Goal: Task Accomplishment & Management: Use online tool/utility

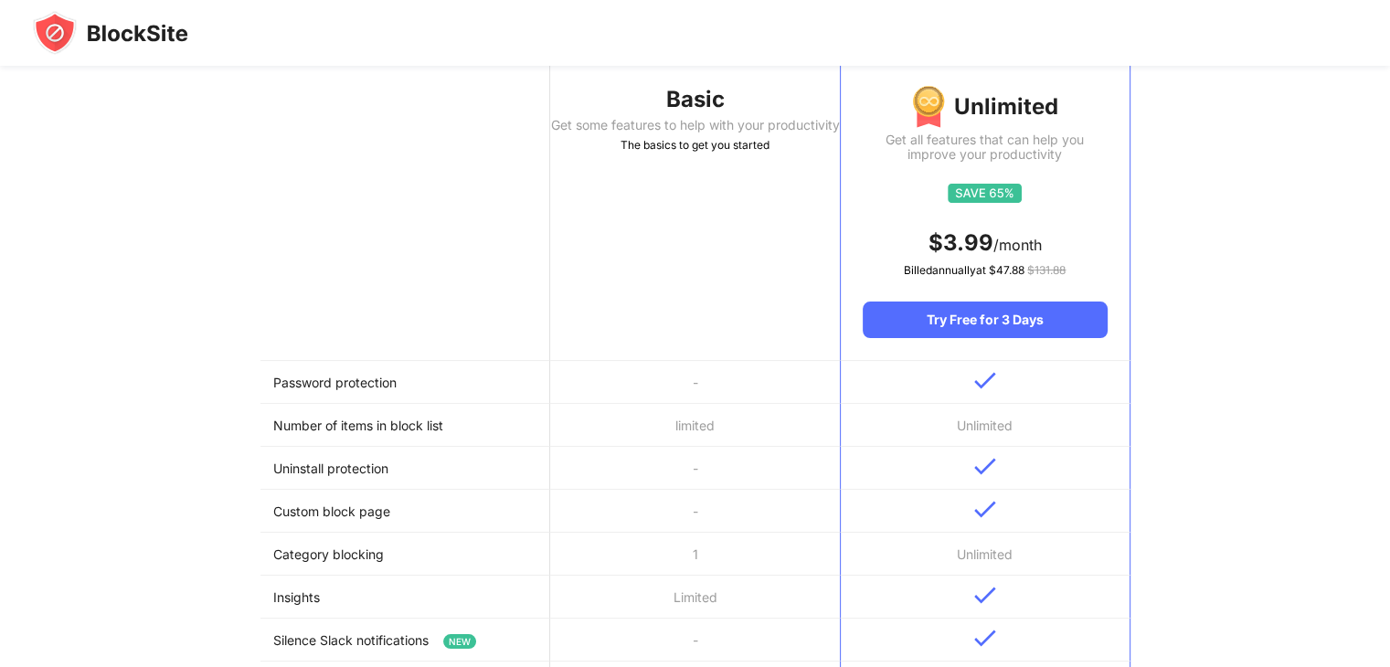
click at [662, 410] on td "limited" at bounding box center [695, 425] width 290 height 43
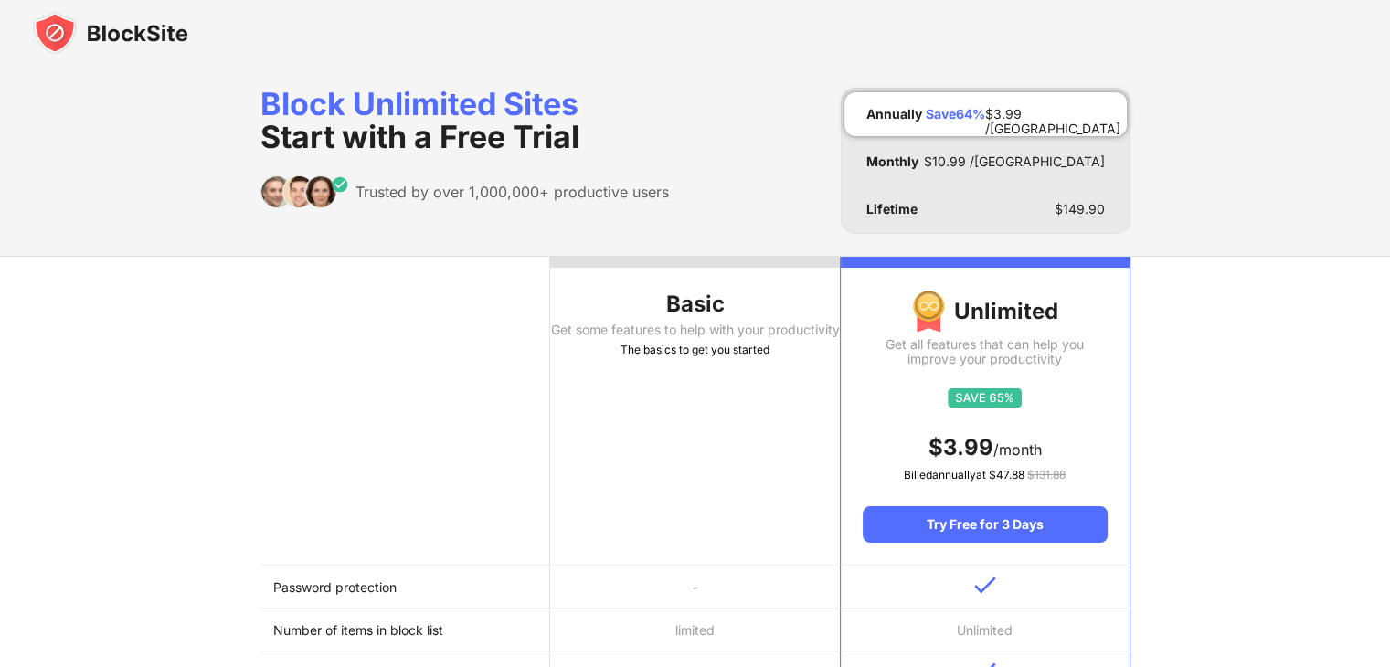
click at [107, 36] on img at bounding box center [110, 33] width 155 height 44
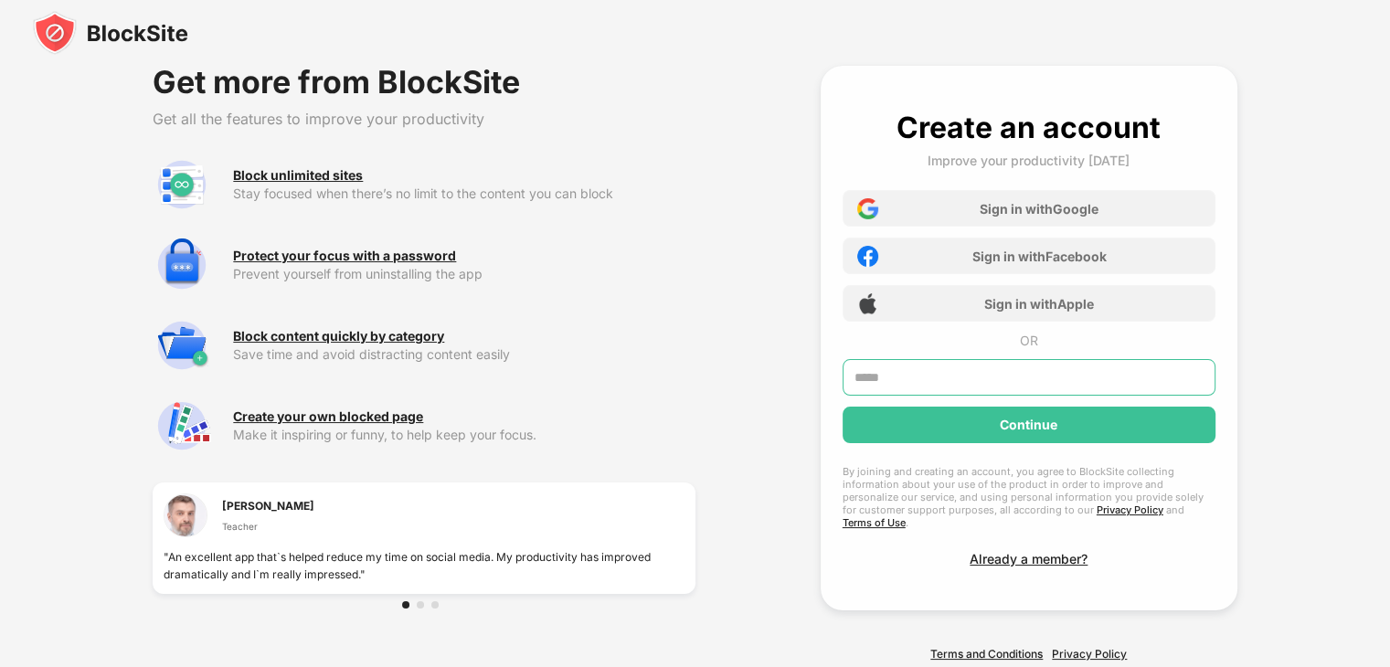
click at [904, 370] on input "text" at bounding box center [1028, 377] width 373 height 37
type input "**********"
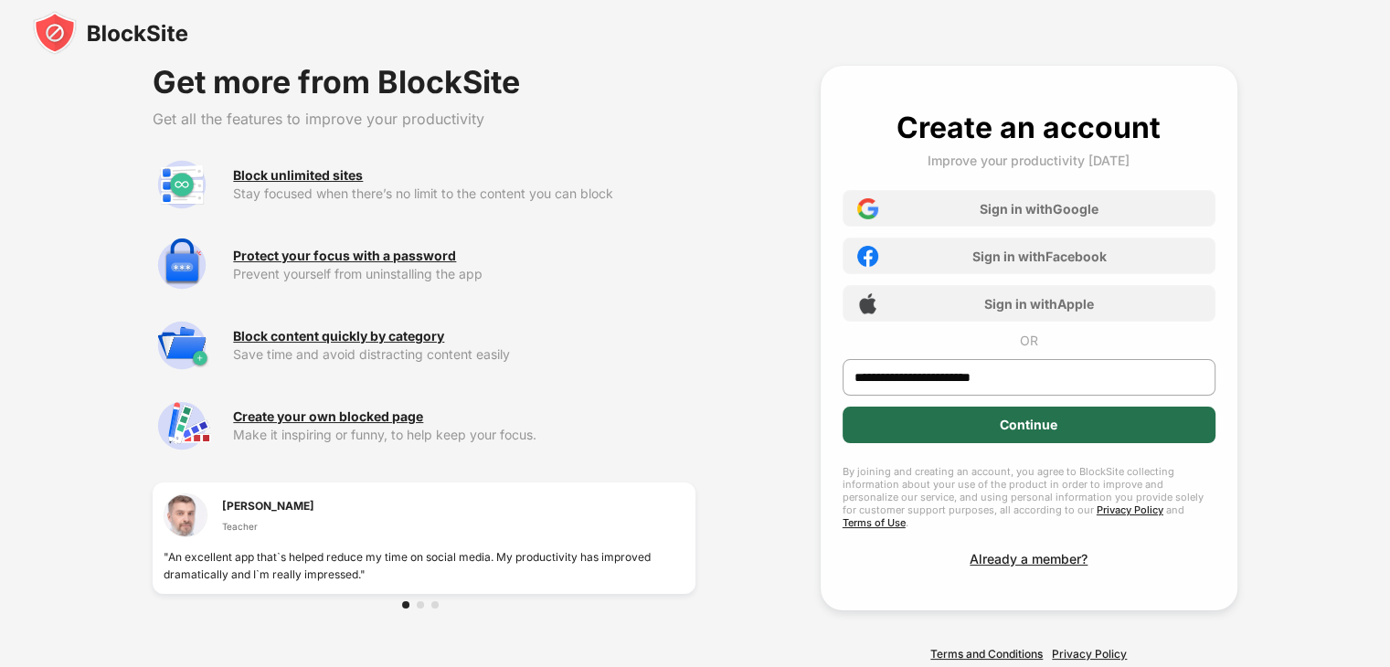
click at [936, 431] on div "Continue" at bounding box center [1028, 425] width 373 height 37
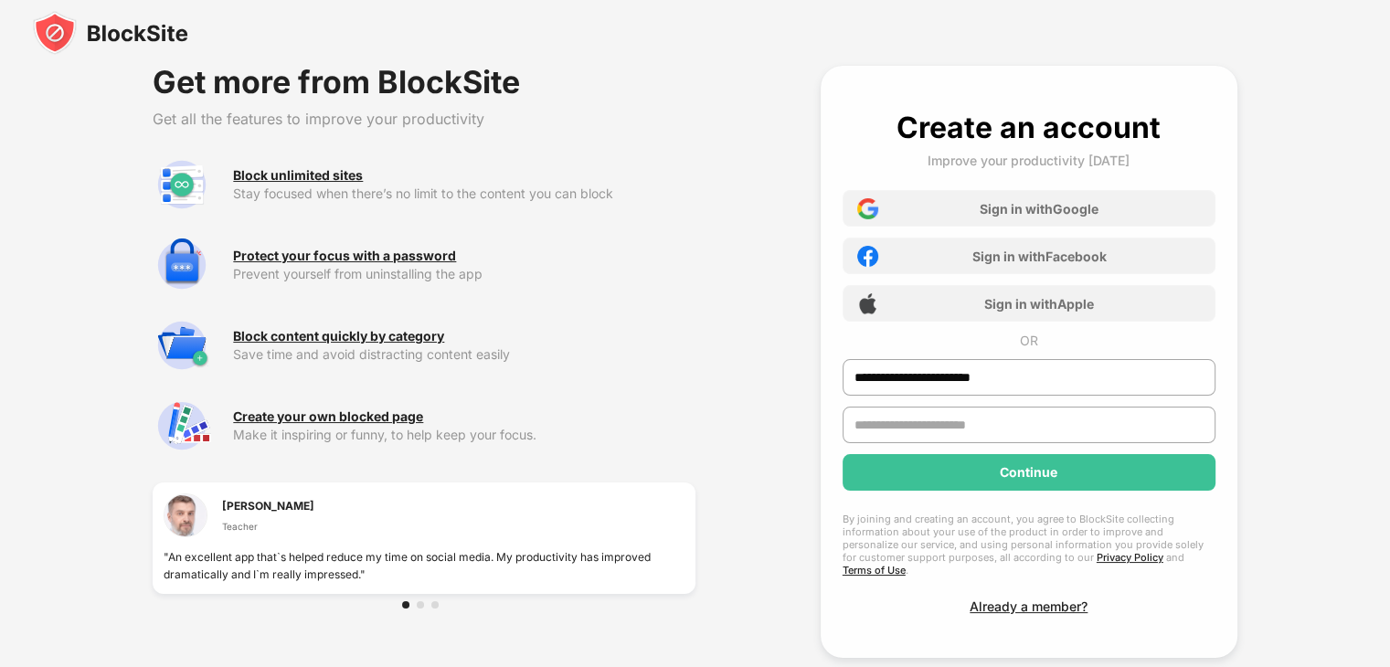
scroll to position [90, 0]
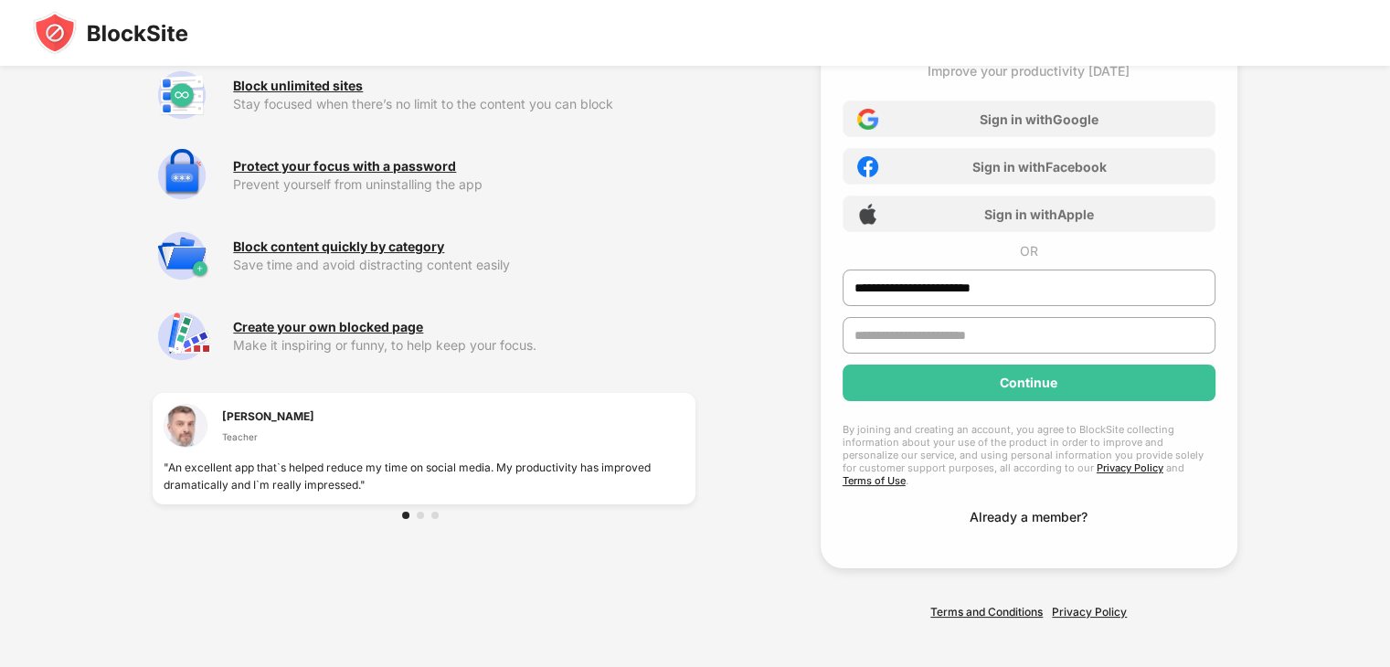
click at [1016, 502] on div "**********" at bounding box center [1028, 272] width 373 height 504
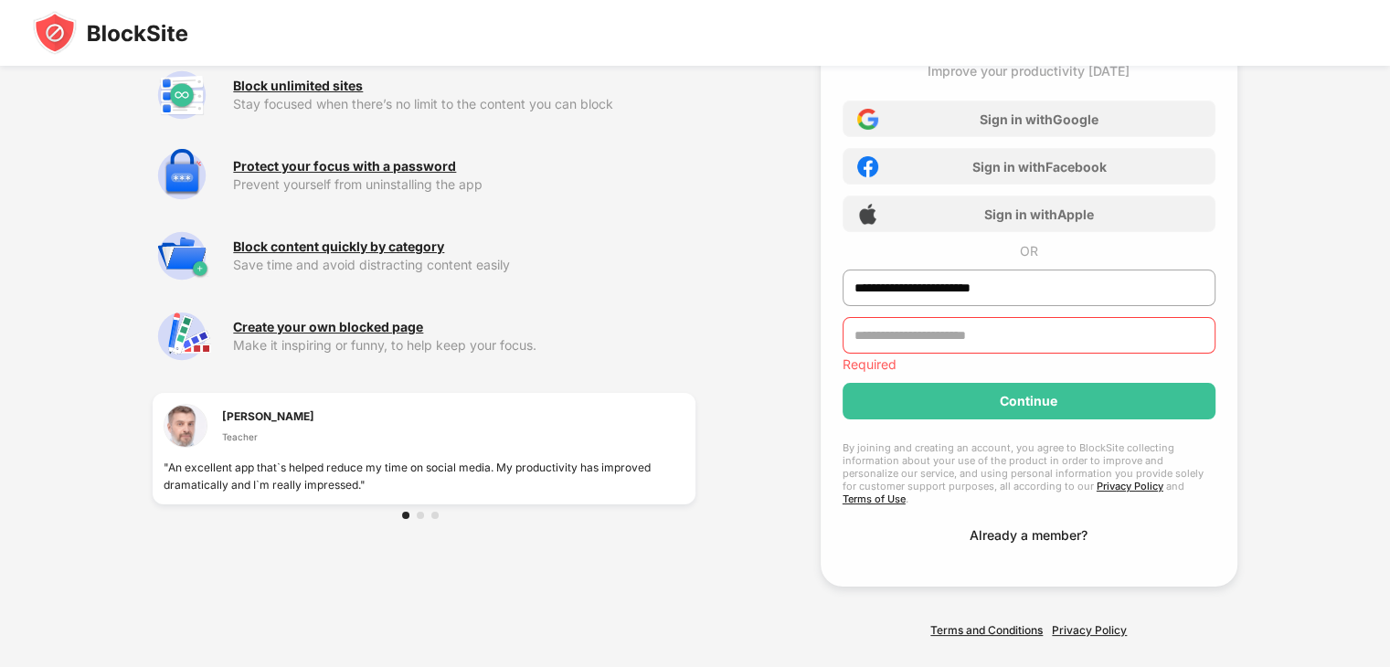
click at [1005, 527] on div "Already a member?" at bounding box center [1028, 535] width 118 height 16
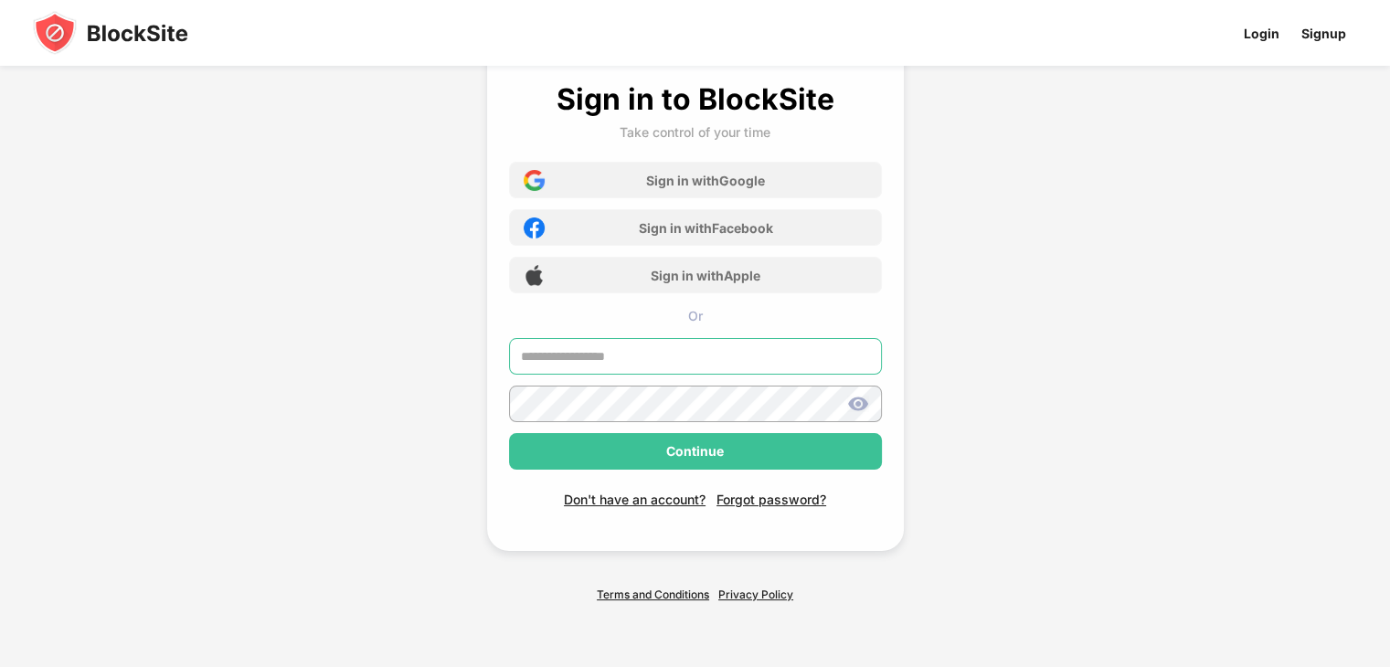
click at [634, 355] on input "text" at bounding box center [695, 356] width 373 height 37
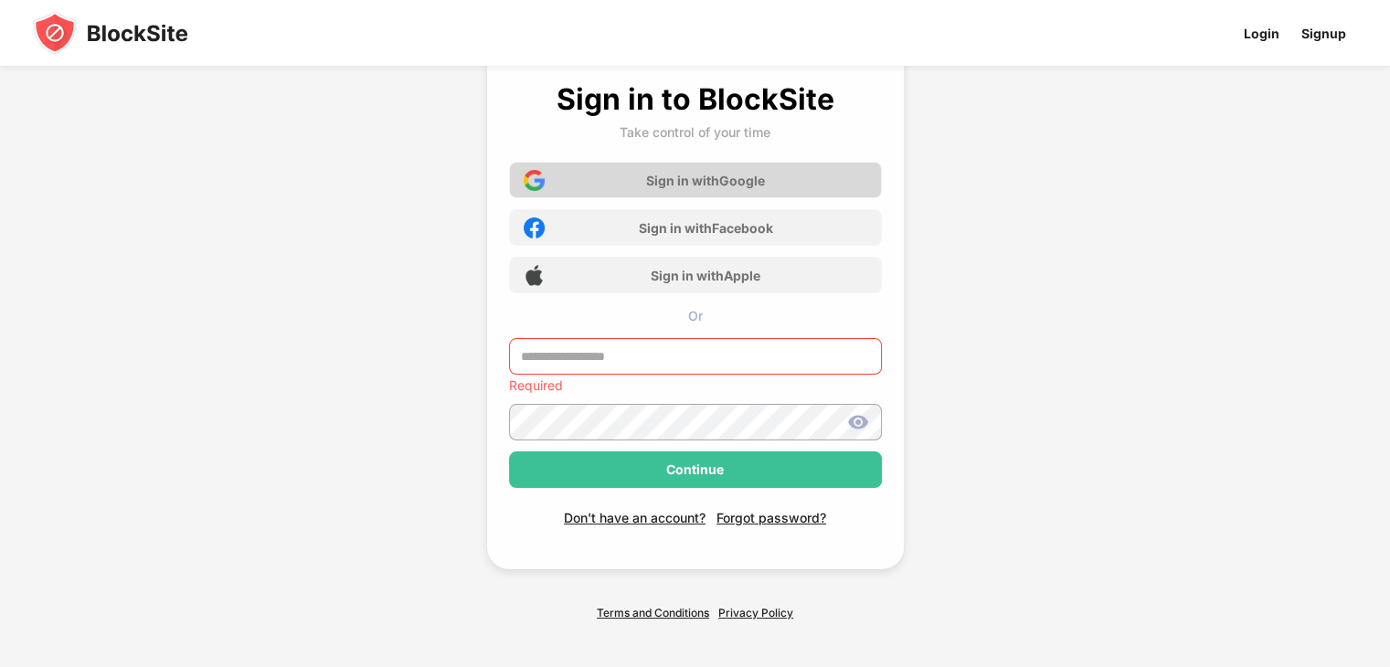
click at [719, 189] on div "Sign in with Google" at bounding box center [695, 180] width 373 height 37
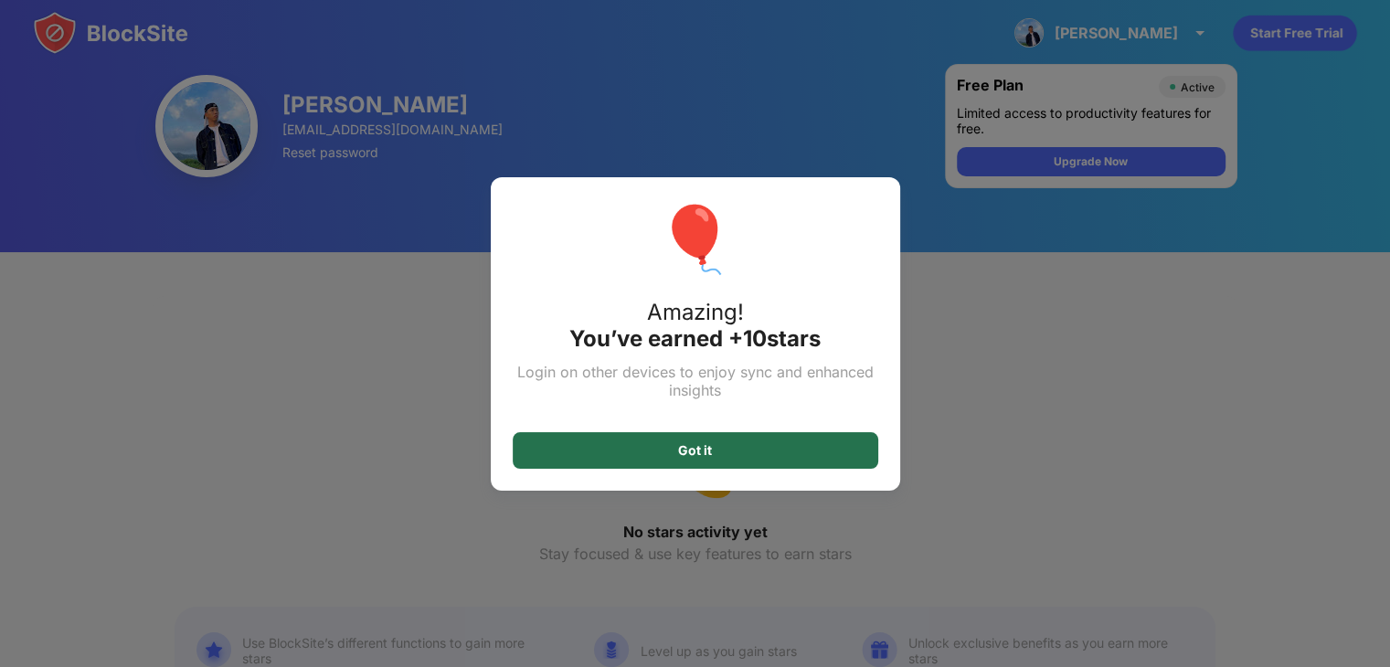
click at [794, 467] on div "Got it" at bounding box center [695, 450] width 365 height 37
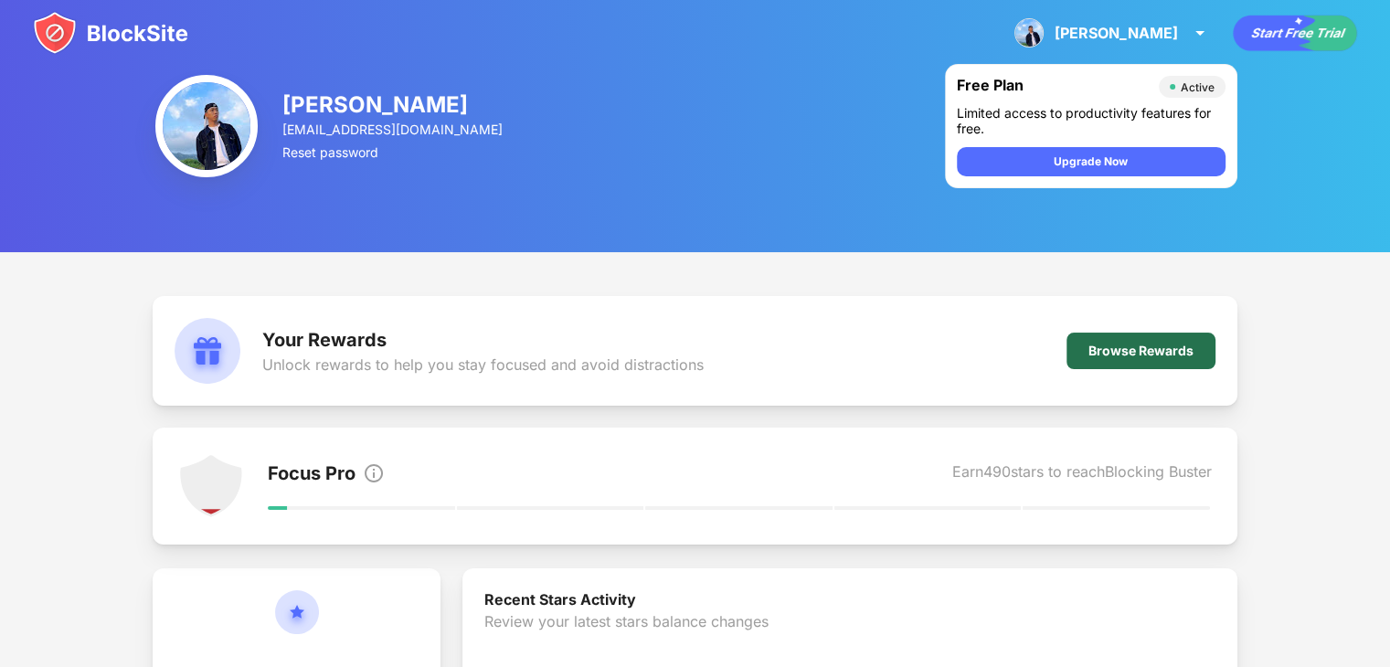
click at [1098, 355] on div "Browse Rewards" at bounding box center [1140, 351] width 105 height 15
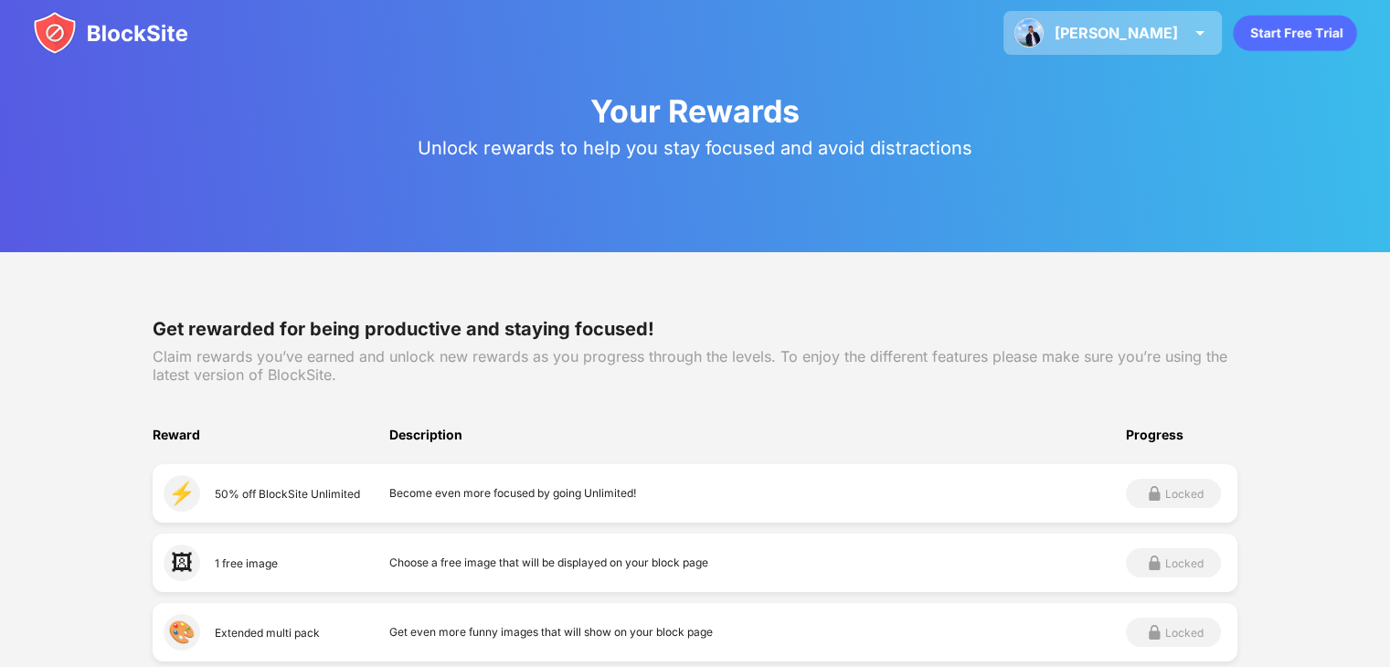
click at [1129, 18] on div "[PERSON_NAME] [PERSON_NAME] View Account Insights Premium Rewards Settings Supp…" at bounding box center [1112, 33] width 218 height 44
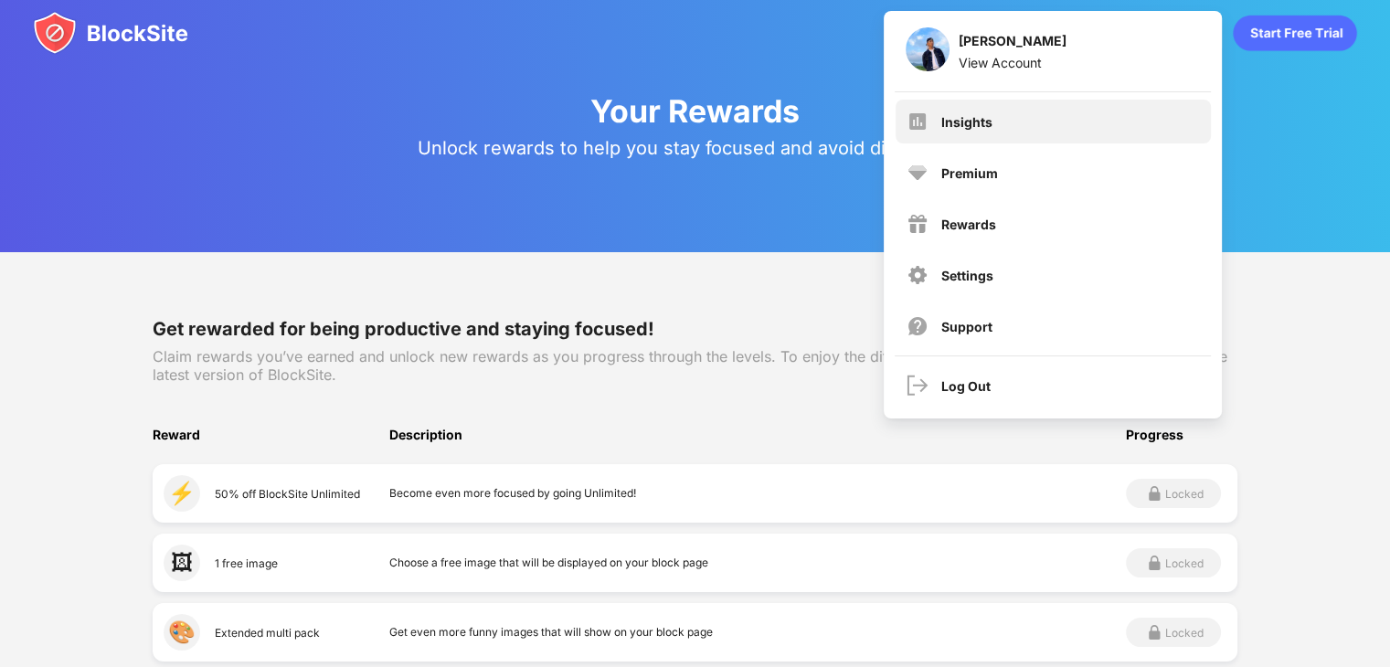
click at [1089, 122] on div "Insights" at bounding box center [1052, 122] width 315 height 44
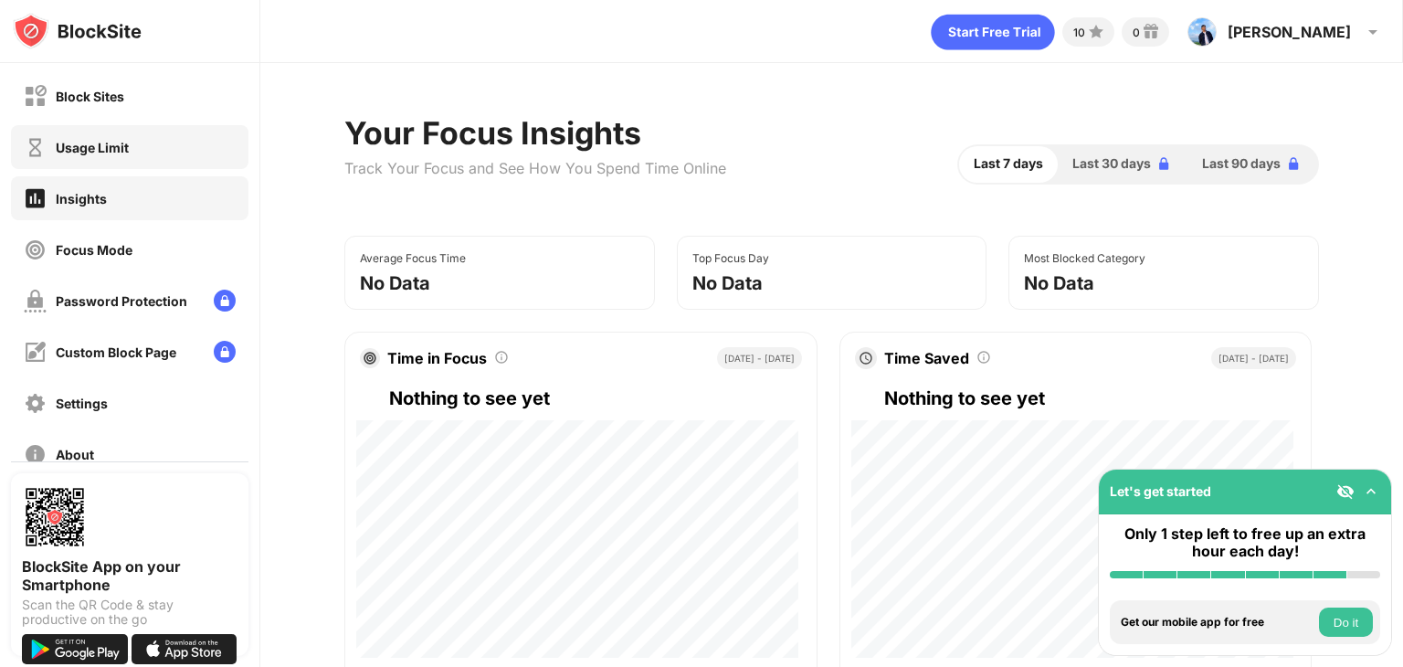
click at [225, 154] on div "Usage Limit" at bounding box center [130, 147] width 238 height 44
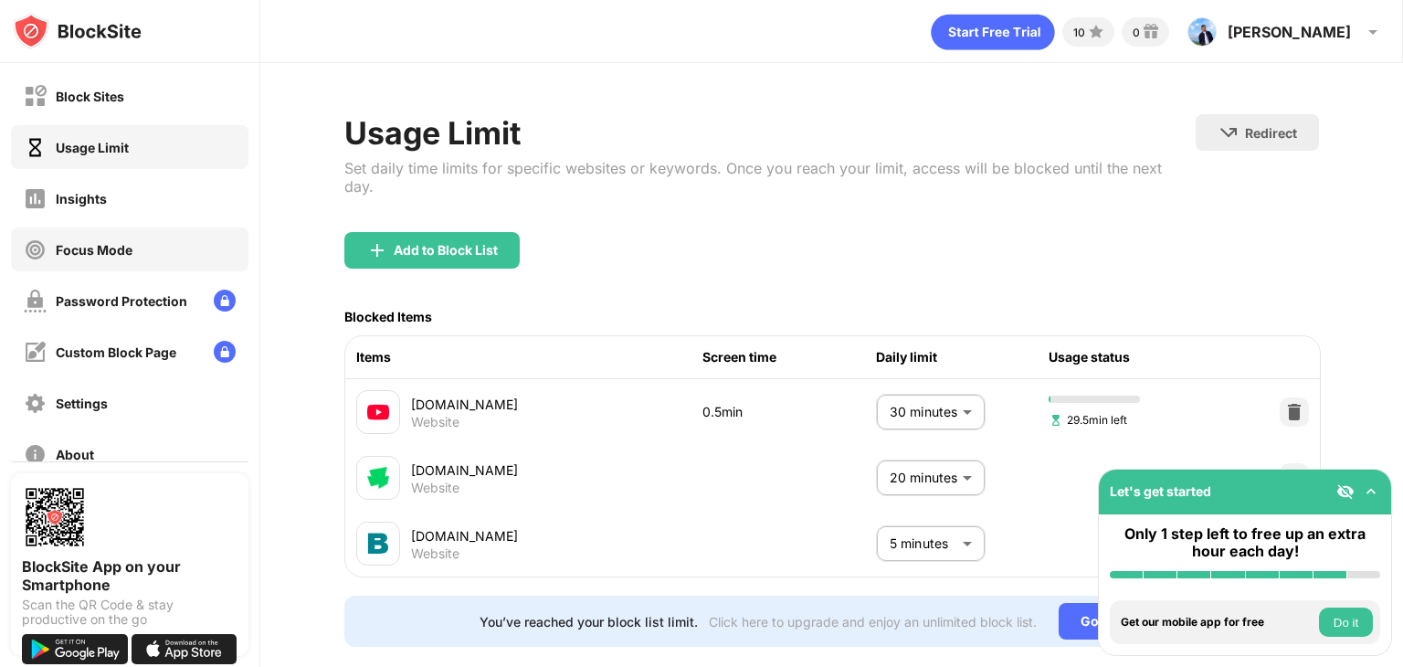
click at [162, 245] on div "Focus Mode" at bounding box center [130, 250] width 238 height 44
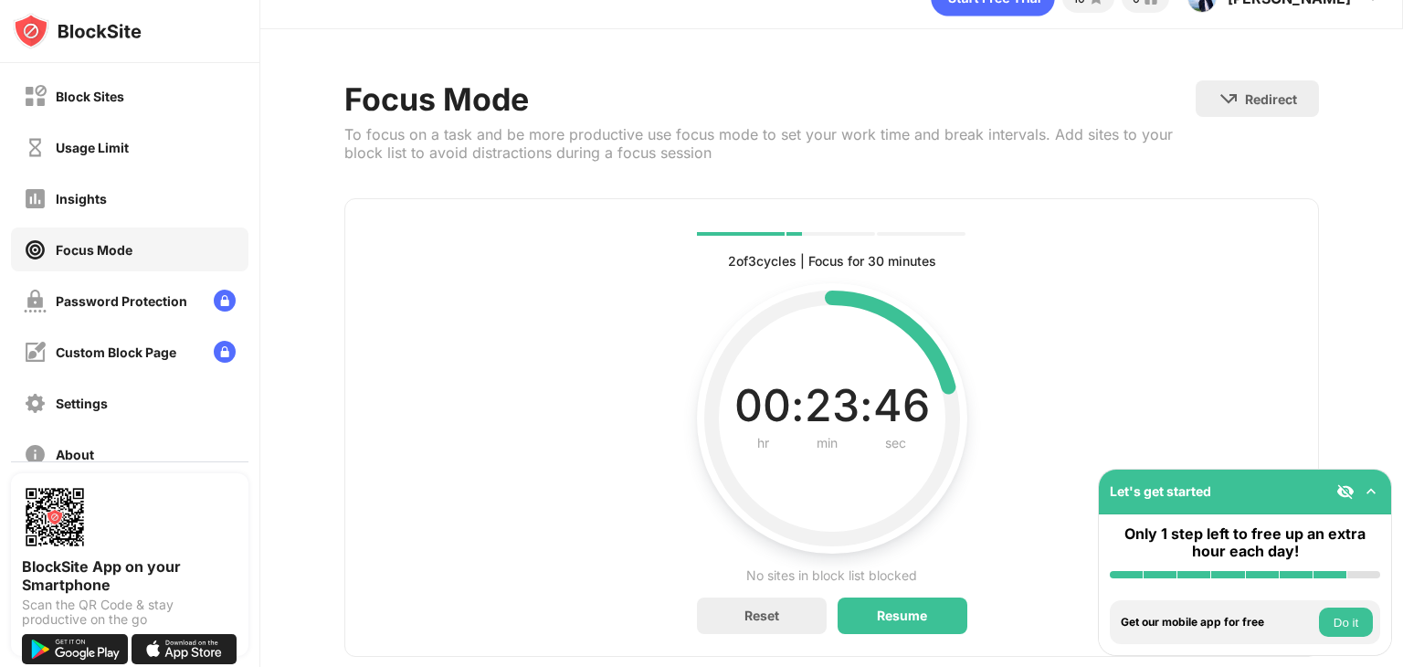
scroll to position [35, 0]
drag, startPoint x: 778, startPoint y: 575, endPoint x: 883, endPoint y: 574, distance: 105.1
click at [883, 574] on div "No sites in block list blocked" at bounding box center [831, 575] width 171 height 22
click at [760, 615] on div "Reset" at bounding box center [762, 615] width 35 height 16
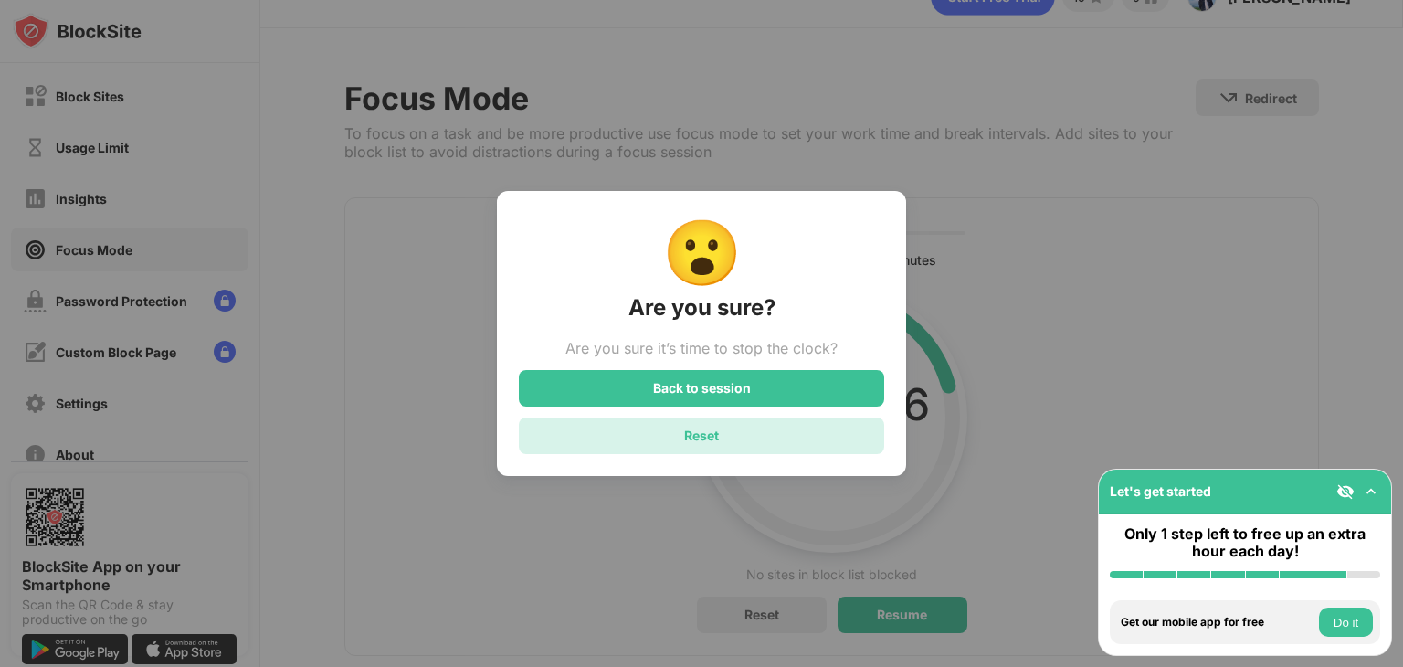
click at [718, 432] on div "Reset" at bounding box center [701, 436] width 35 height 16
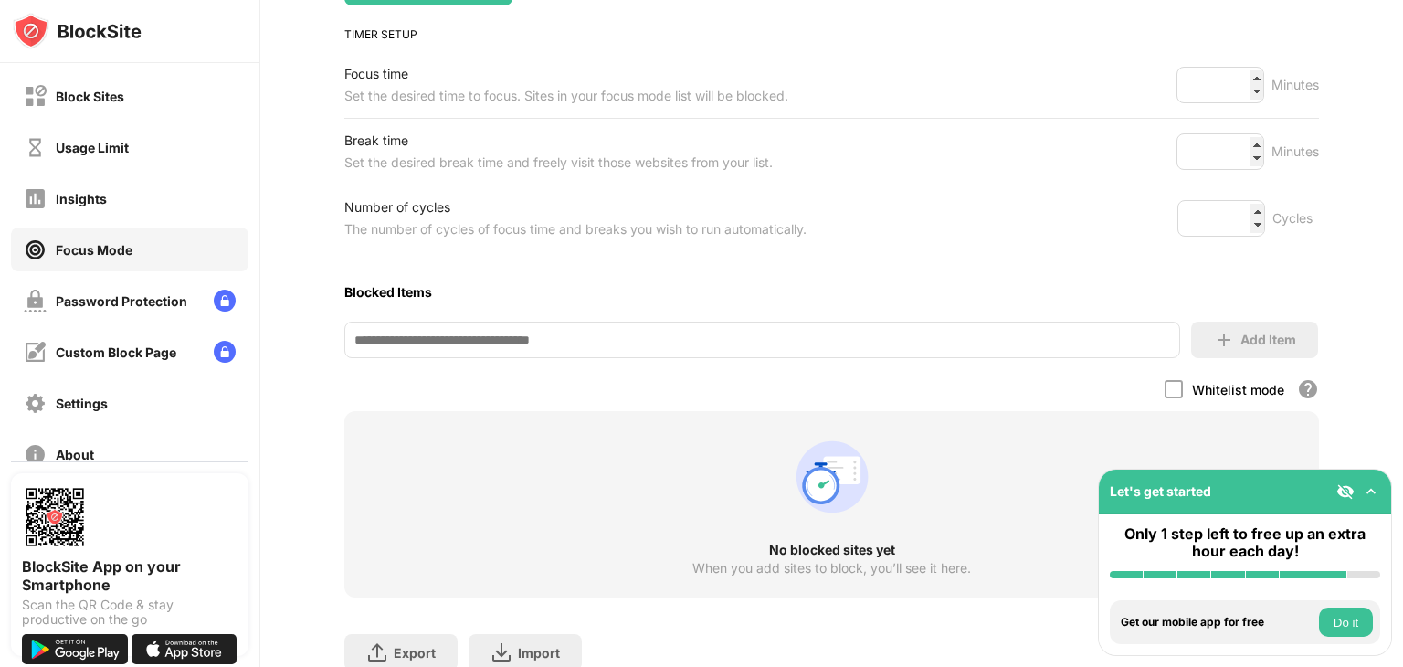
scroll to position [271, 0]
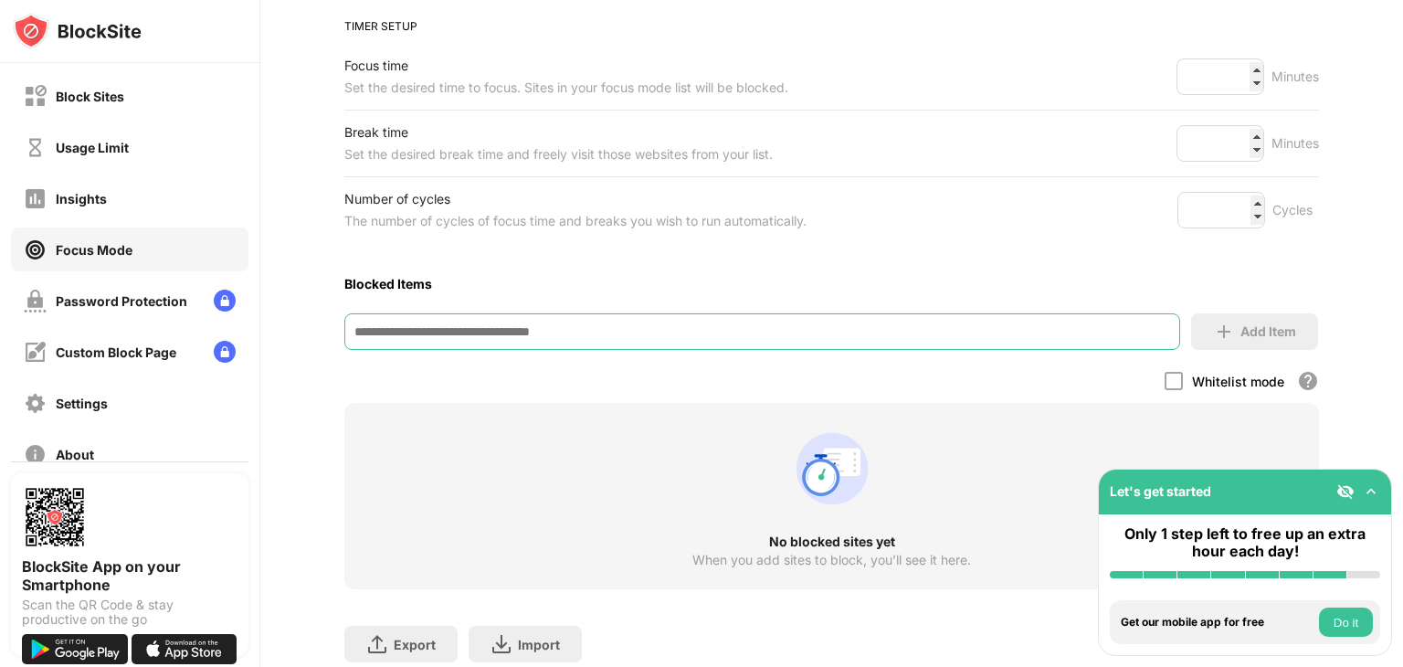
click at [782, 329] on input at bounding box center [762, 331] width 836 height 37
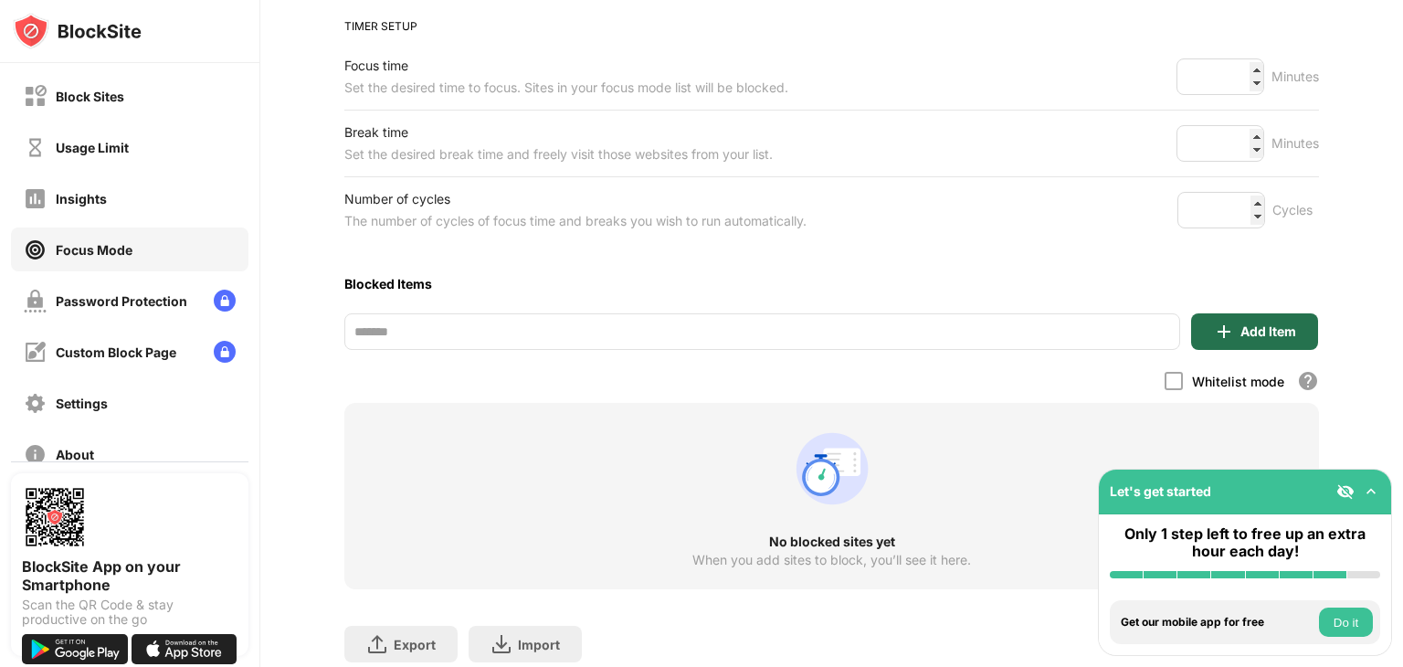
click at [1242, 324] on div "Add Item" at bounding box center [1269, 331] width 56 height 15
click at [893, 313] on input "*******" at bounding box center [762, 331] width 836 height 37
type input "*"
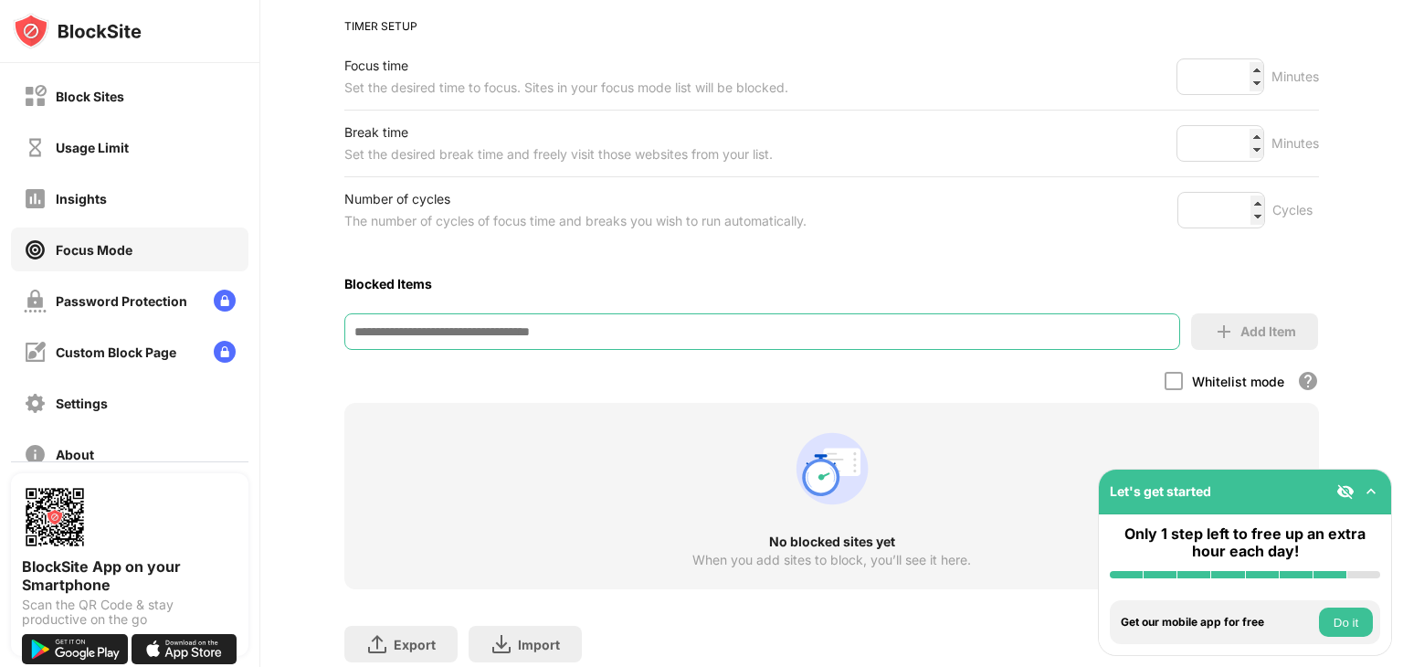
click at [656, 328] on input at bounding box center [762, 331] width 836 height 37
paste input "**********"
type input "**********"
click at [1233, 339] on div "Add Item" at bounding box center [1254, 331] width 127 height 37
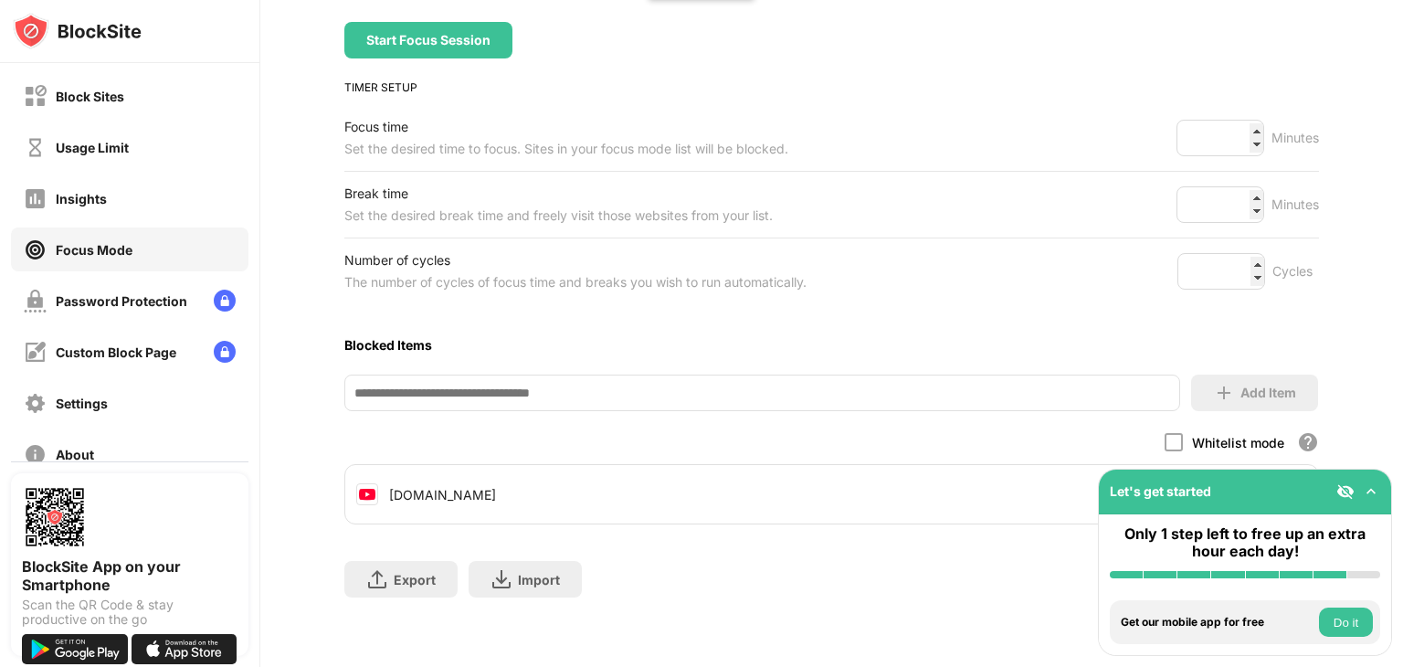
scroll to position [222, 0]
click at [970, 394] on input at bounding box center [762, 393] width 836 height 37
click at [664, 376] on input at bounding box center [762, 393] width 836 height 37
paste input "**********"
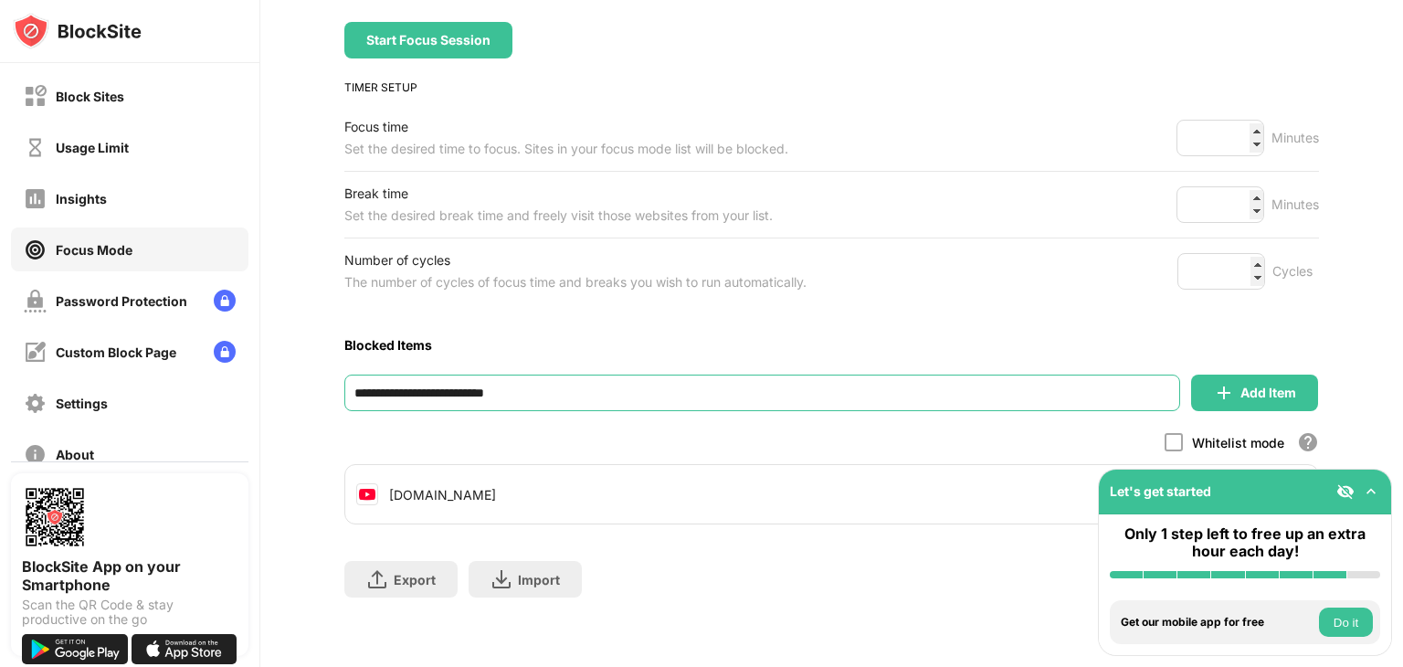
type input "**********"
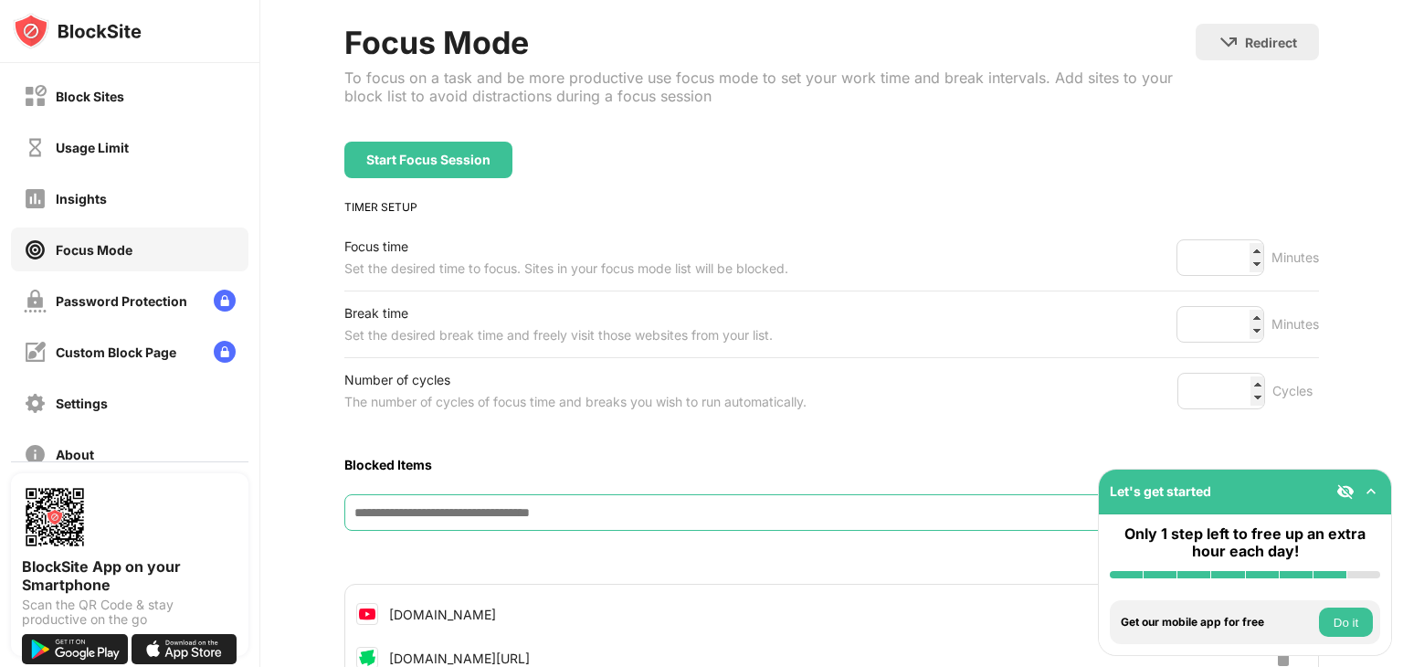
scroll to position [91, 0]
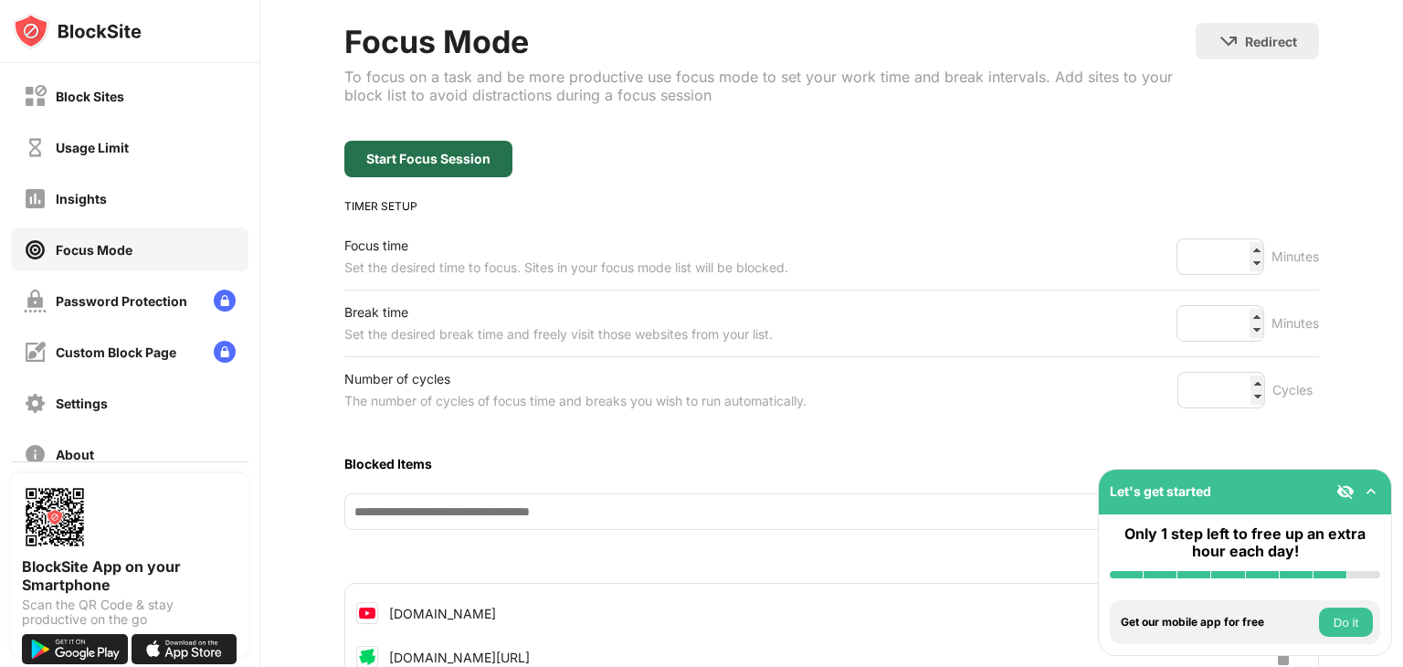
click at [422, 162] on div "Start Focus Session" at bounding box center [428, 159] width 124 height 15
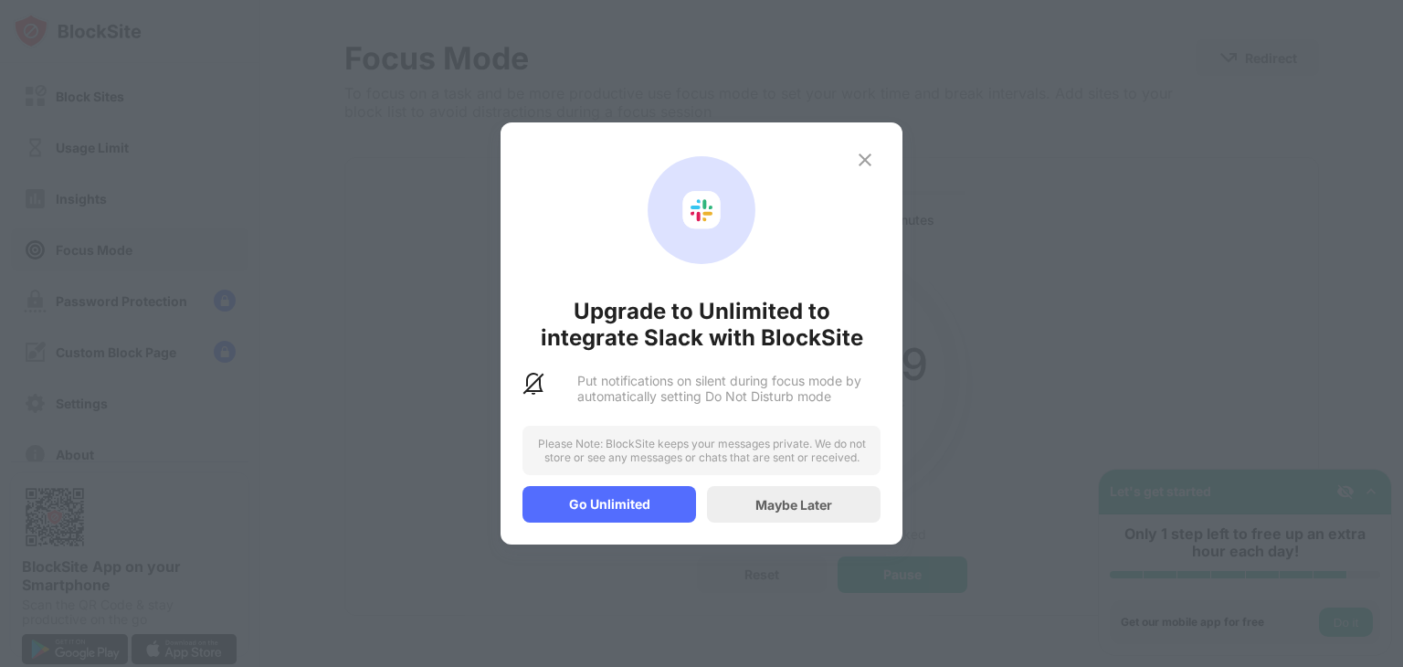
scroll to position [87, 0]
click at [787, 510] on div "Maybe Later" at bounding box center [794, 505] width 77 height 16
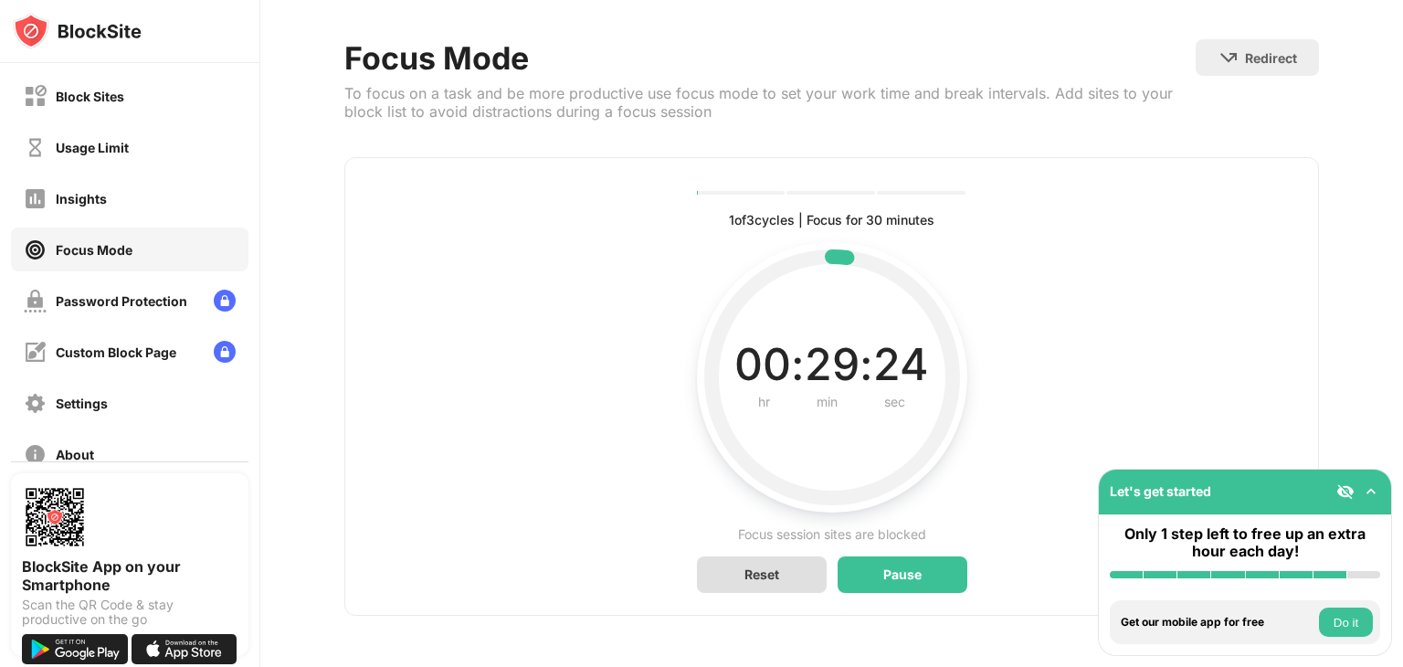
click at [763, 556] on div "Reset" at bounding box center [762, 574] width 130 height 37
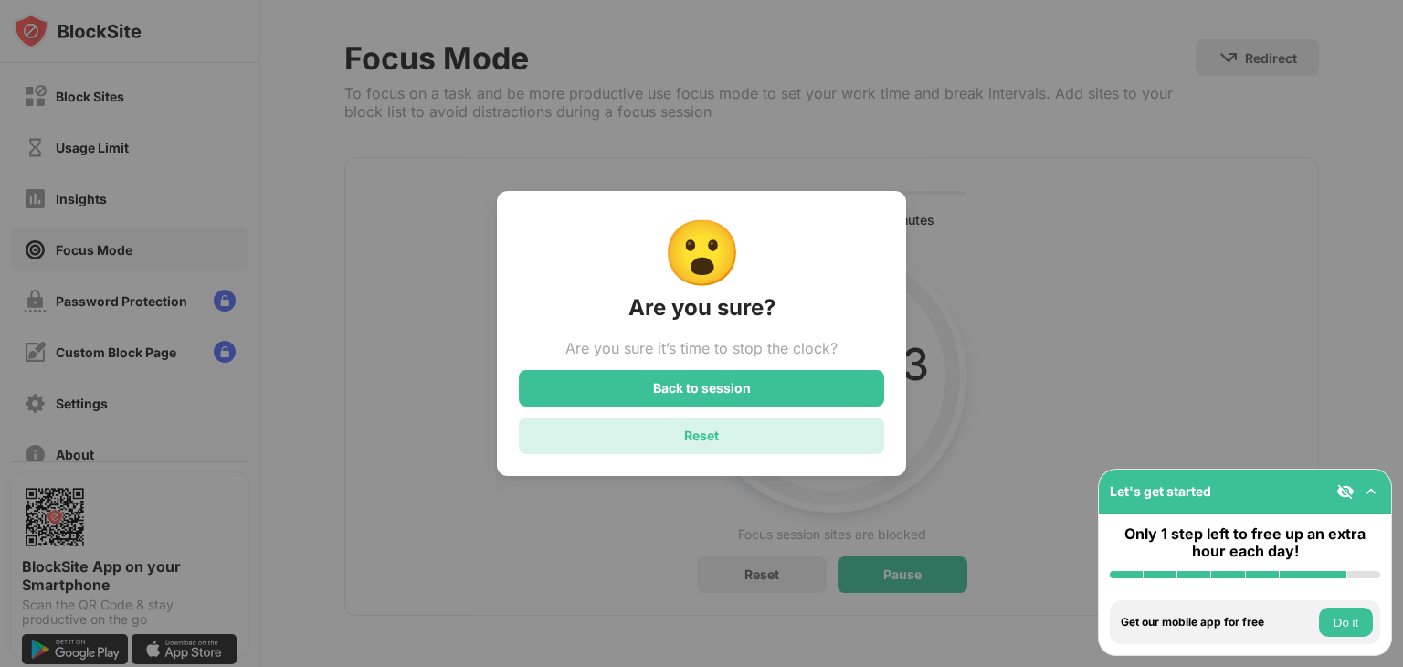
click at [711, 442] on div "Reset" at bounding box center [701, 436] width 35 height 16
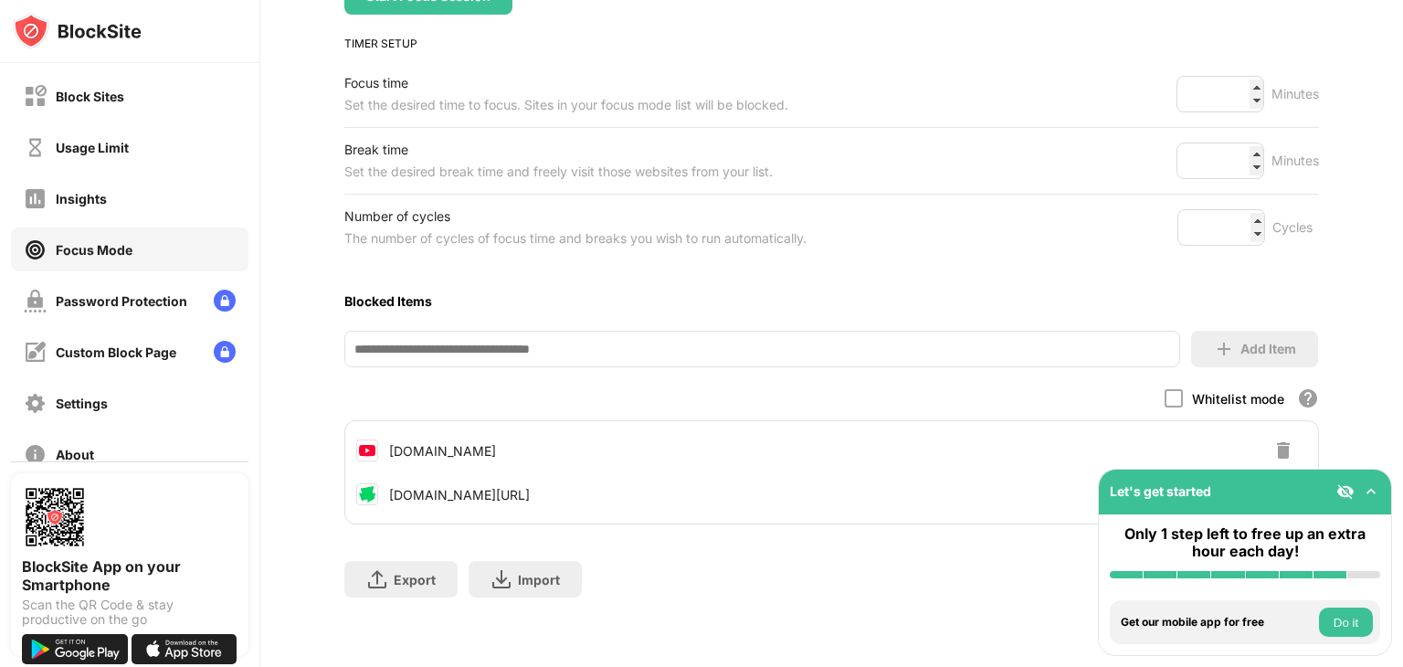
scroll to position [266, 0]
click at [1273, 440] on img at bounding box center [1284, 450] width 22 height 22
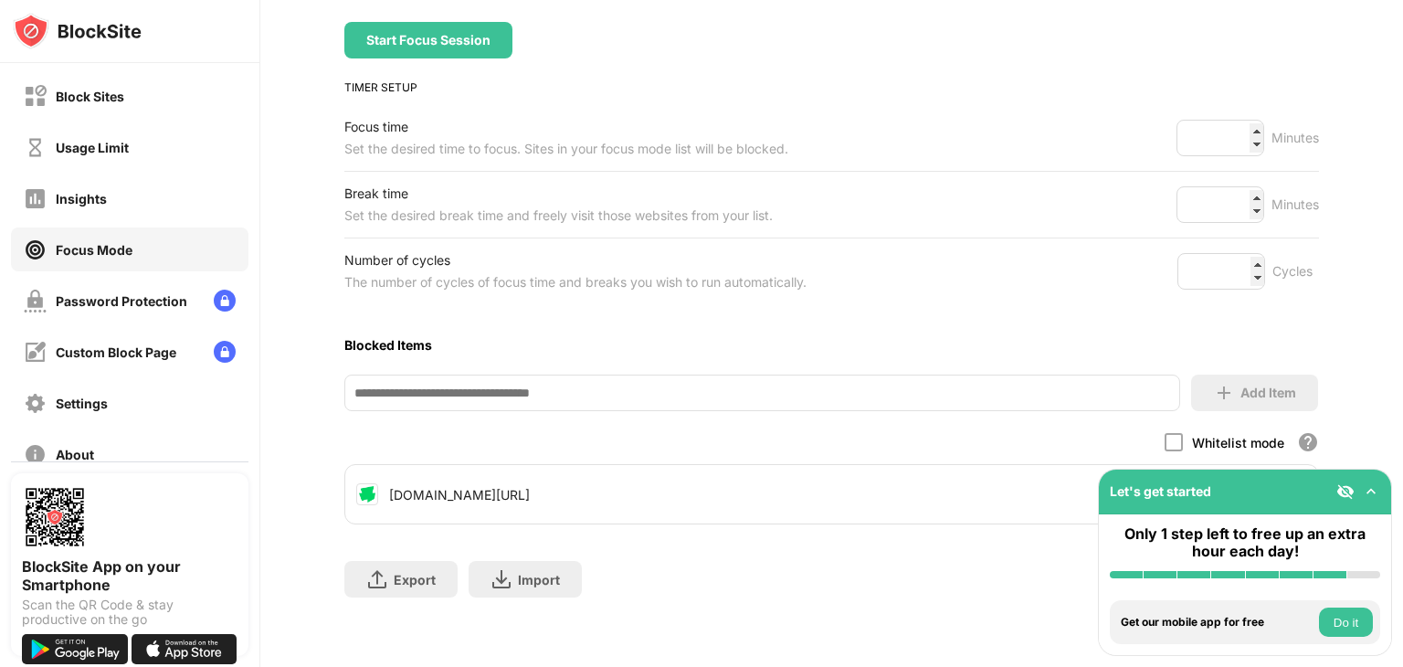
scroll to position [0, 0]
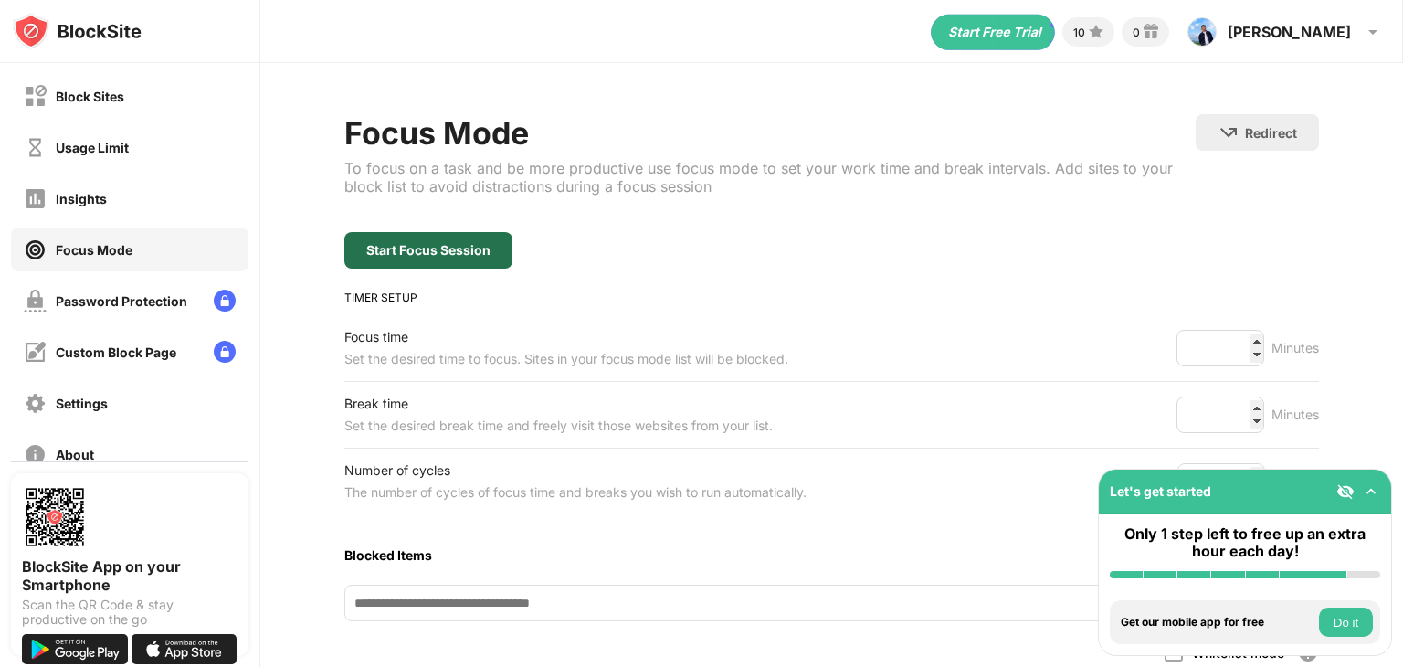
click at [425, 246] on div "Start Focus Session" at bounding box center [428, 250] width 124 height 15
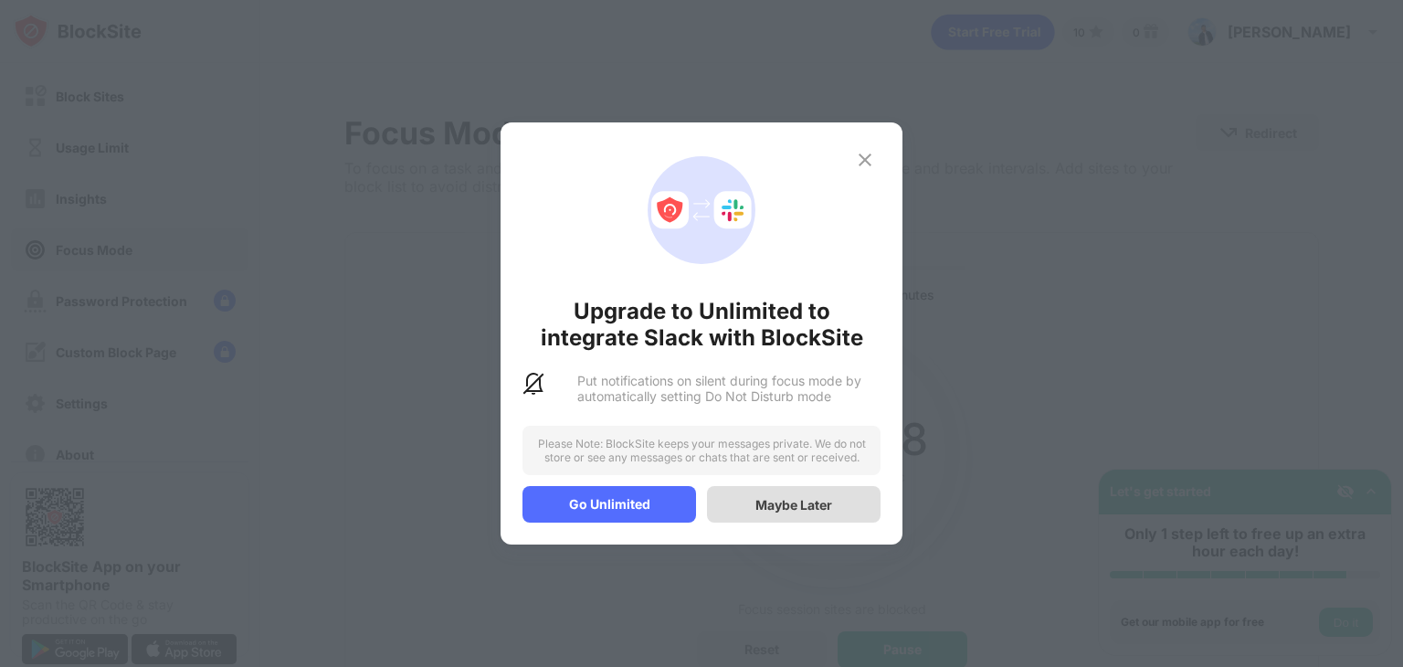
click at [780, 512] on div "Maybe Later" at bounding box center [794, 504] width 174 height 37
